Goal: Information Seeking & Learning: Find specific fact

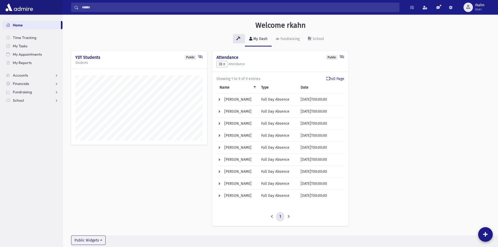
scroll to position [244, 435]
click at [22, 100] on span "School" at bounding box center [18, 100] width 11 height 5
click at [26, 110] on span "Students" at bounding box center [23, 108] width 14 height 5
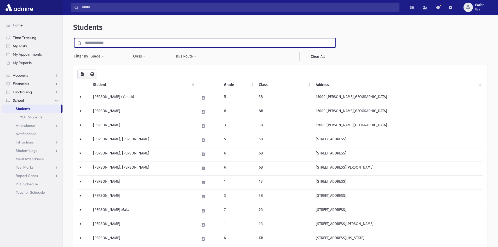
click at [104, 43] on input "text" at bounding box center [209, 42] width 254 height 9
click at [110, 43] on input "text" at bounding box center [209, 42] width 254 height 9
type input "****"
click at [73, 38] on input "submit" at bounding box center [80, 41] width 15 height 7
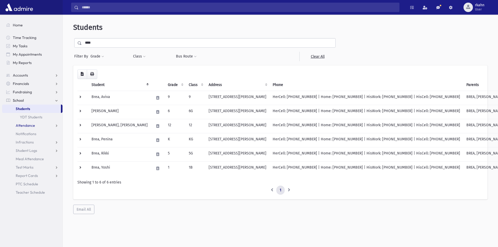
click at [31, 124] on span "Attendance" at bounding box center [25, 125] width 19 height 5
click at [28, 134] on span "Entry" at bounding box center [24, 134] width 9 height 5
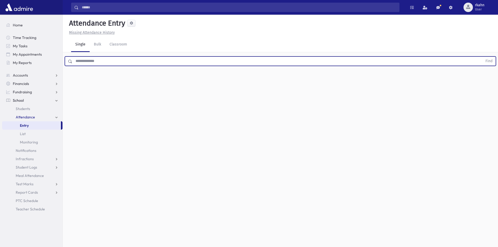
click at [108, 64] on input "text" at bounding box center [277, 60] width 410 height 9
type input "****"
click at [482, 57] on button "Find" at bounding box center [488, 61] width 13 height 9
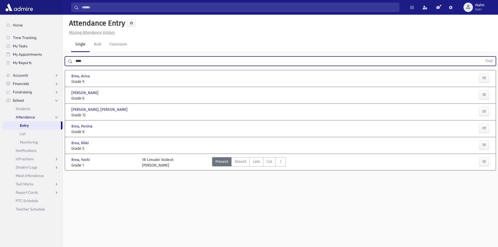
click at [92, 78] on div "Brea, Aviva Brea, Aviva" at bounding box center [103, 75] width 65 height 5
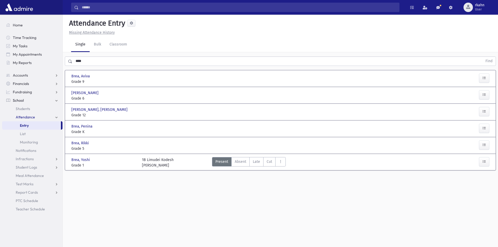
click at [29, 125] on span "Entry" at bounding box center [24, 125] width 9 height 5
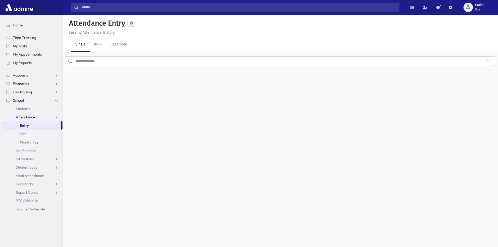
click at [89, 61] on input "text" at bounding box center [277, 60] width 410 height 9
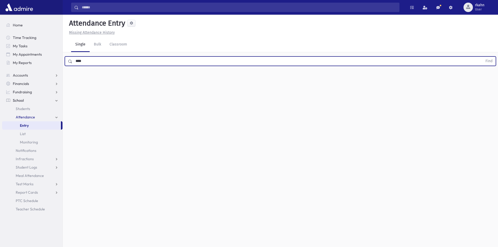
type input "****"
click at [482, 57] on button "Find" at bounding box center [488, 61] width 13 height 9
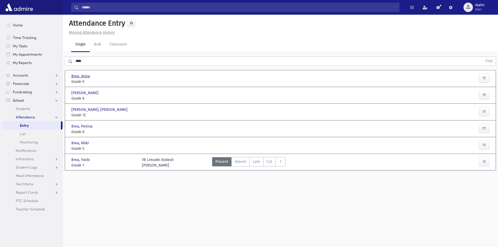
click at [83, 77] on span "Brea, Aviva" at bounding box center [81, 75] width 20 height 5
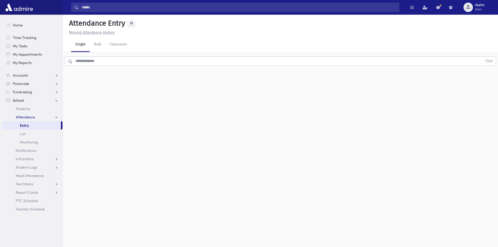
click at [127, 59] on input "text" at bounding box center [277, 60] width 410 height 9
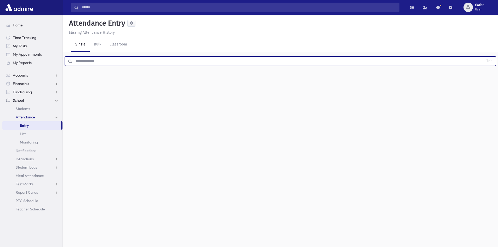
click at [29, 116] on span "Attendance" at bounding box center [25, 117] width 19 height 5
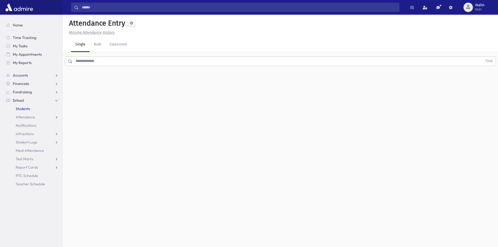
click at [25, 108] on span "Students" at bounding box center [23, 108] width 14 height 5
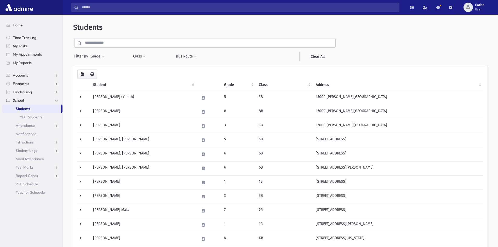
click at [121, 47] on input "text" at bounding box center [209, 42] width 254 height 9
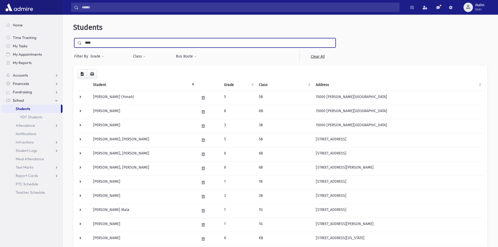
type input "****"
click at [73, 38] on input "submit" at bounding box center [80, 41] width 15 height 7
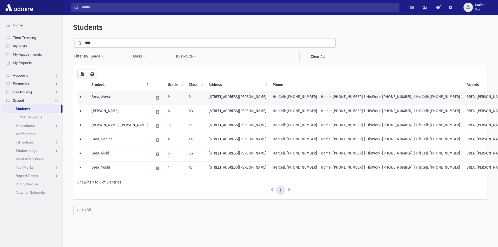
click at [251, 96] on td "25980 Harding Square Oak Park, MI 48237" at bounding box center [238, 98] width 64 height 14
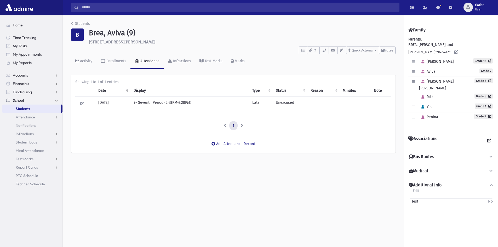
click at [32, 108] on link "Students" at bounding box center [31, 109] width 59 height 8
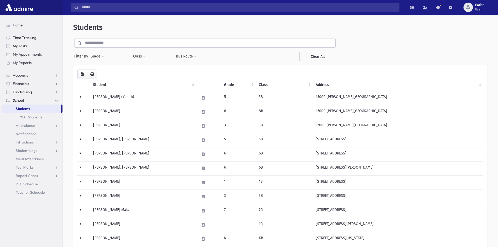
click at [110, 42] on input "text" at bounding box center [209, 42] width 254 height 9
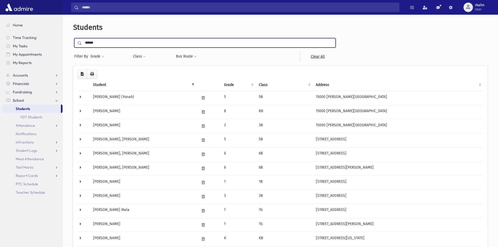
type input "******"
click at [73, 38] on input "submit" at bounding box center [80, 41] width 15 height 7
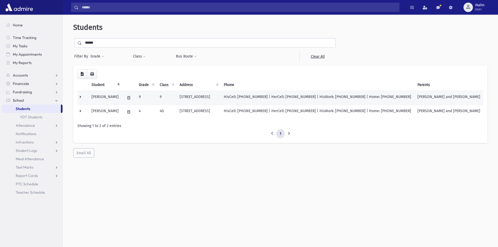
click at [201, 100] on td "24641 Sussex Oak Park, MI 48237" at bounding box center [199, 98] width 44 height 14
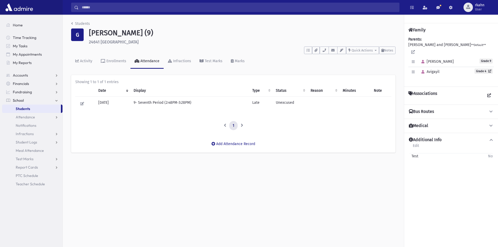
click at [20, 110] on span "Students" at bounding box center [23, 108] width 14 height 5
click at [26, 116] on span "Attendance" at bounding box center [25, 117] width 19 height 5
click at [25, 124] on span "Entry" at bounding box center [24, 125] width 9 height 5
click at [27, 122] on link "Entry" at bounding box center [32, 125] width 60 height 8
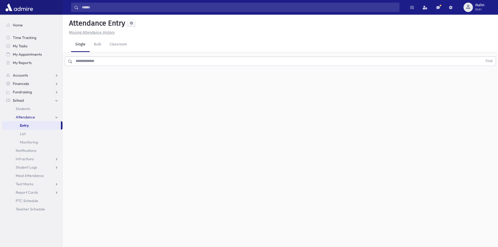
click at [99, 62] on input "text" at bounding box center [277, 60] width 410 height 9
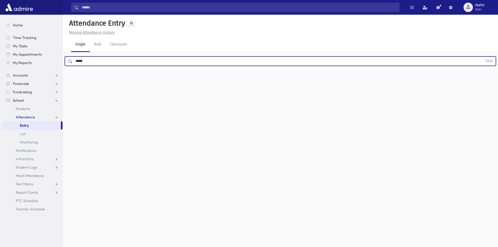
click at [482, 57] on button "Find" at bounding box center [488, 61] width 13 height 9
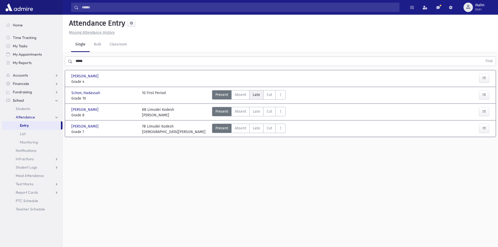
click at [255, 94] on span "Late" at bounding box center [256, 94] width 7 height 5
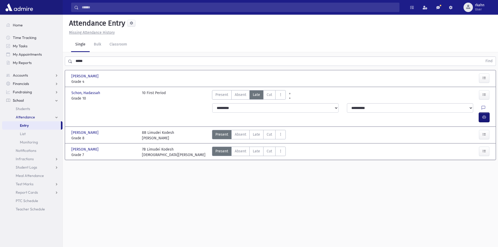
click at [483, 115] on icon "button" at bounding box center [484, 117] width 4 height 4
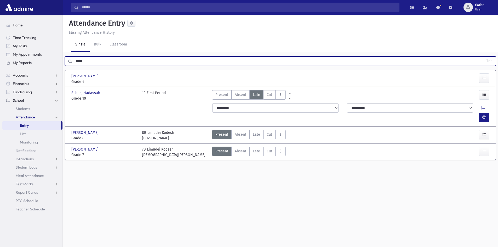
drag, startPoint x: 85, startPoint y: 63, endPoint x: 30, endPoint y: 63, distance: 54.9
click at [31, 66] on div "Search Results All Accounts" at bounding box center [249, 129] width 498 height 259
click at [482, 57] on button "Find" at bounding box center [488, 61] width 13 height 9
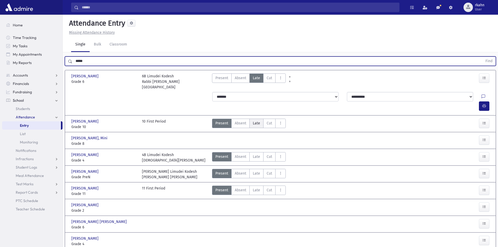
click at [253, 121] on span "Late" at bounding box center [256, 123] width 7 height 5
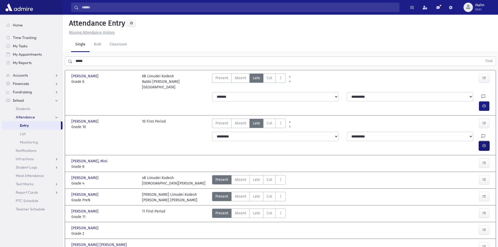
click at [482, 141] on button "button" at bounding box center [484, 145] width 10 height 9
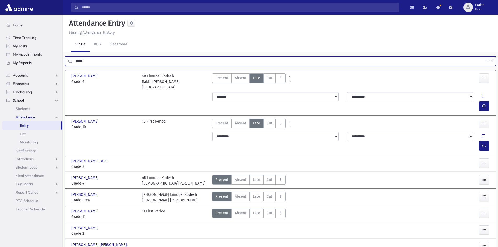
drag, startPoint x: 99, startPoint y: 60, endPoint x: 5, endPoint y: 62, distance: 94.4
click at [6, 62] on div "Search Results All Accounts" at bounding box center [249, 162] width 498 height 325
type input "********"
click at [482, 57] on button "Find" at bounding box center [488, 61] width 13 height 9
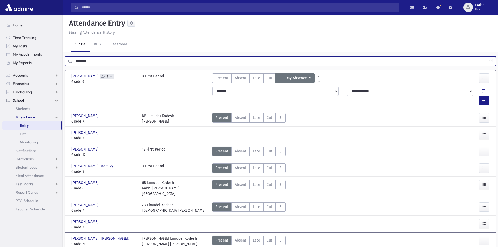
click at [168, 163] on div "9 First Period" at bounding box center [174, 168] width 71 height 11
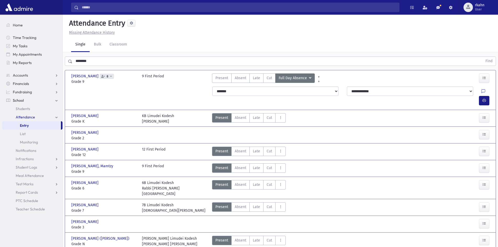
click at [86, 162] on div "Scheiner, Mamtzy Scheiner, Mamtzy Grade 9 Grade 9 9 First Period Present P Abse…" at bounding box center [281, 168] width 428 height 12
click at [87, 163] on span "Scheiner, Mamtzy" at bounding box center [92, 165] width 43 height 5
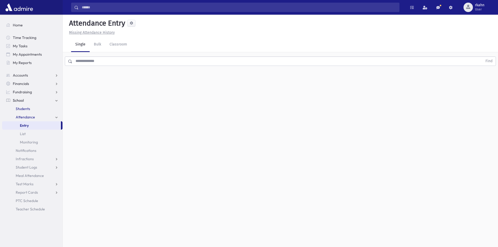
click at [24, 109] on span "Students" at bounding box center [23, 108] width 14 height 5
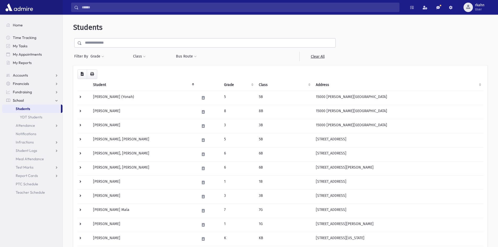
click at [109, 42] on input "text" at bounding box center [209, 42] width 254 height 9
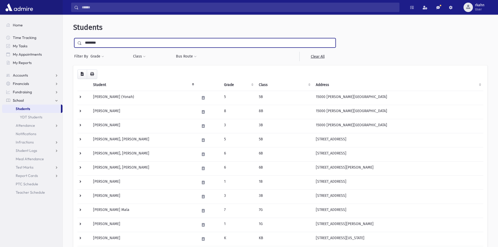
type input "********"
click at [73, 38] on input "submit" at bounding box center [80, 41] width 15 height 7
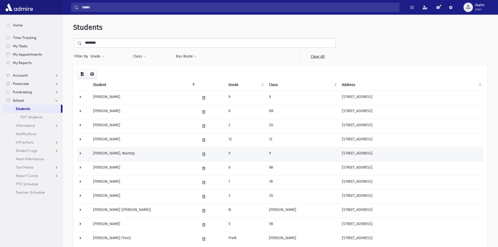
scroll to position [26, 0]
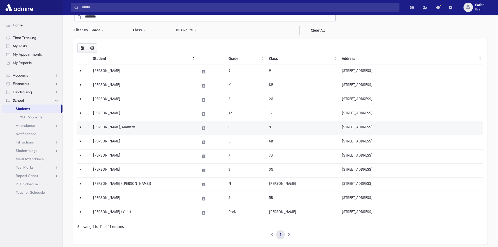
click at [162, 126] on td "[PERSON_NAME], Mamtzy" at bounding box center [143, 128] width 107 height 14
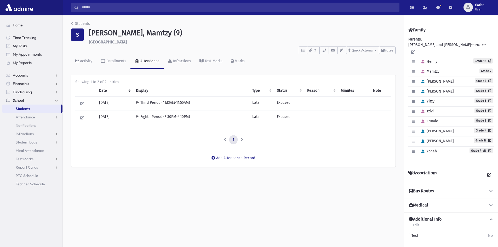
click at [26, 107] on span "Students" at bounding box center [23, 108] width 14 height 5
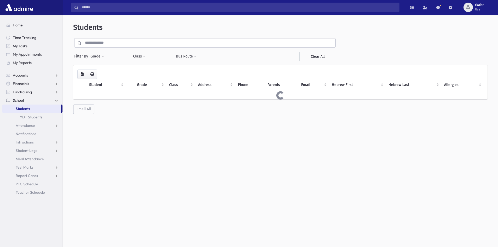
click at [120, 46] on input "text" at bounding box center [209, 42] width 254 height 9
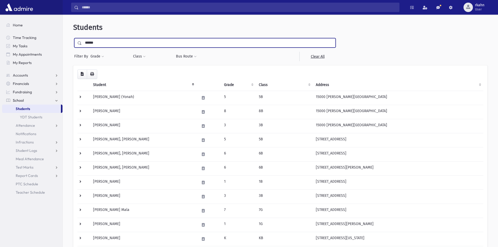
type input "******"
click at [73, 38] on input "submit" at bounding box center [80, 41] width 15 height 7
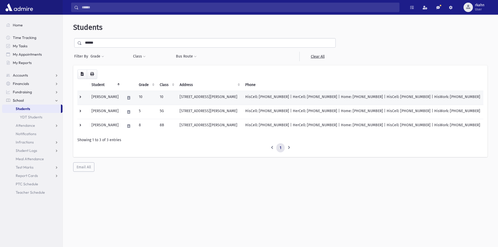
click at [193, 101] on td "[STREET_ADDRESS][PERSON_NAME]" at bounding box center [210, 98] width 66 height 14
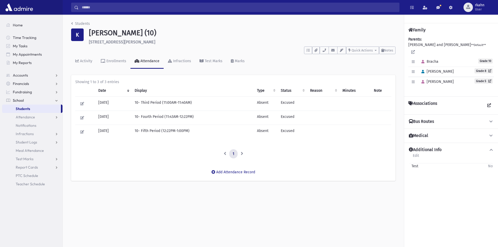
click at [21, 108] on span "Students" at bounding box center [23, 108] width 14 height 5
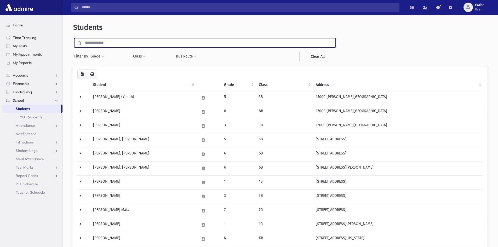
click at [137, 46] on input "text" at bounding box center [209, 42] width 254 height 9
type input "*"
click at [73, 38] on input "submit" at bounding box center [80, 41] width 15 height 7
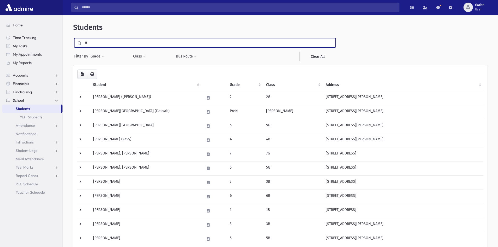
click at [98, 41] on input "*" at bounding box center [209, 42] width 254 height 9
type input "*******"
click at [73, 38] on input "submit" at bounding box center [80, 41] width 15 height 7
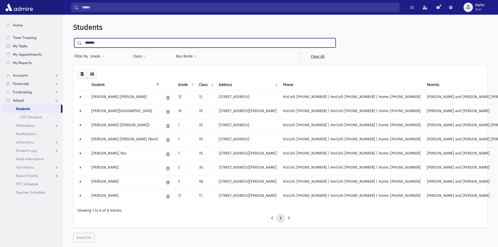
drag, startPoint x: 75, startPoint y: 42, endPoint x: 49, endPoint y: 43, distance: 26.2
click at [49, 43] on div "Search Results All Accounts" at bounding box center [249, 130] width 498 height 261
type input "****"
click at [73, 38] on input "submit" at bounding box center [80, 41] width 15 height 7
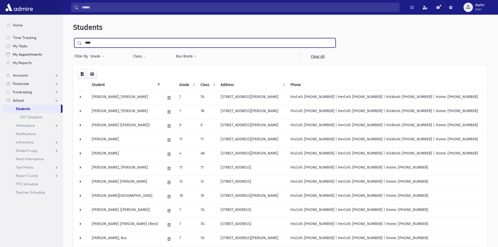
drag, startPoint x: 116, startPoint y: 45, endPoint x: 8, endPoint y: 55, distance: 107.7
click at [8, 55] on div "Search Results All Accounts" at bounding box center [249, 172] width 498 height 345
